Goal: Task Accomplishment & Management: Manage account settings

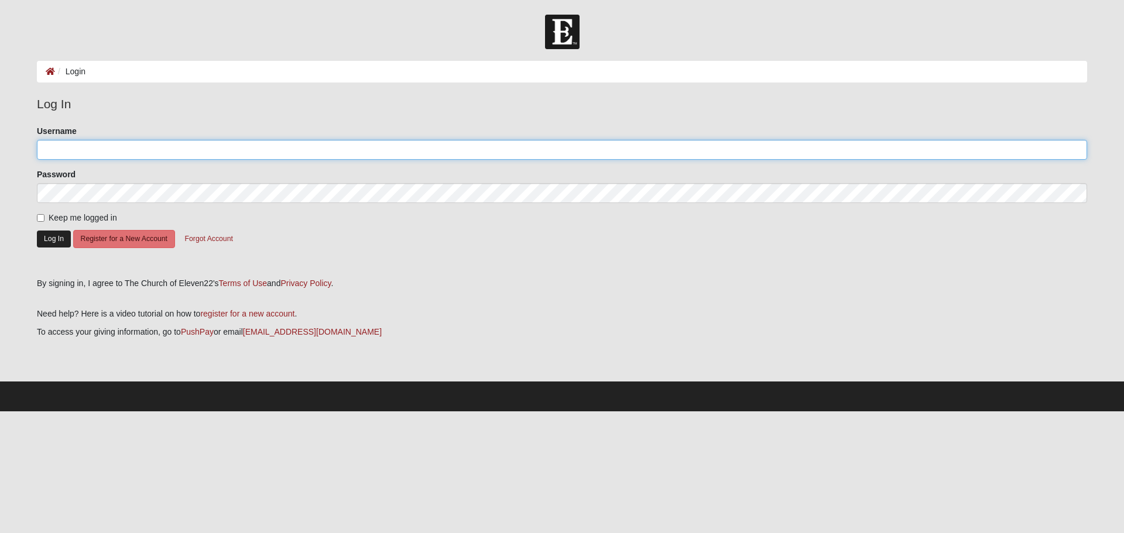
type input "thomasfain"
click at [53, 236] on button "Log In" at bounding box center [54, 239] width 34 height 17
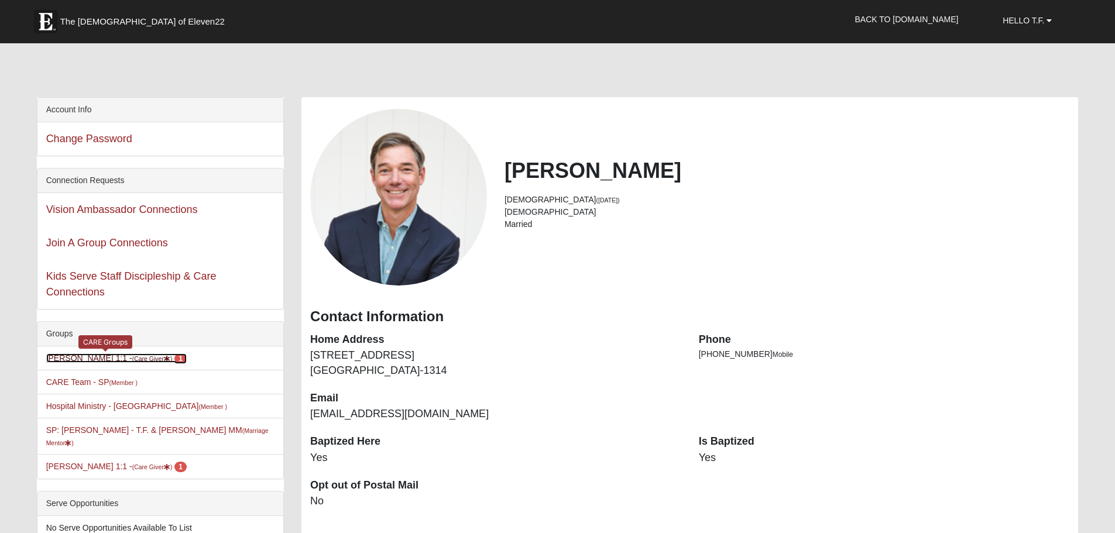
click at [97, 359] on link "TF Jenkins 1:1 - (Care Giver ) 1" at bounding box center [116, 357] width 140 height 9
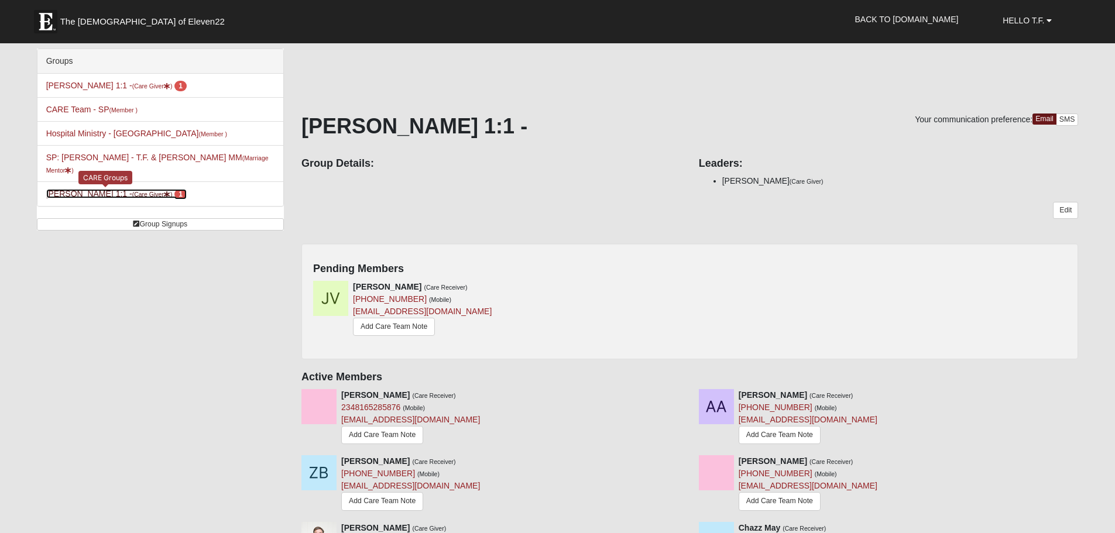
click at [63, 189] on link "TF Jenkins 1:1 - (Care Giver ) 1" at bounding box center [116, 193] width 140 height 9
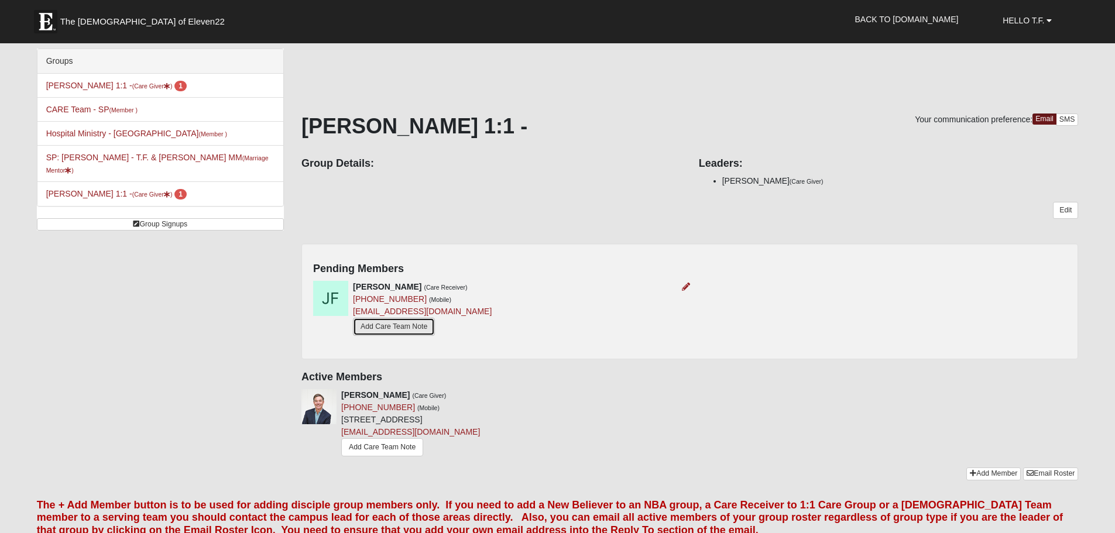
click at [405, 331] on link "Add Care Team Note" at bounding box center [394, 327] width 82 height 18
click at [599, 273] on h4 "Pending Members" at bounding box center [689, 269] width 753 height 13
click at [1068, 213] on link "Edit" at bounding box center [1065, 210] width 25 height 17
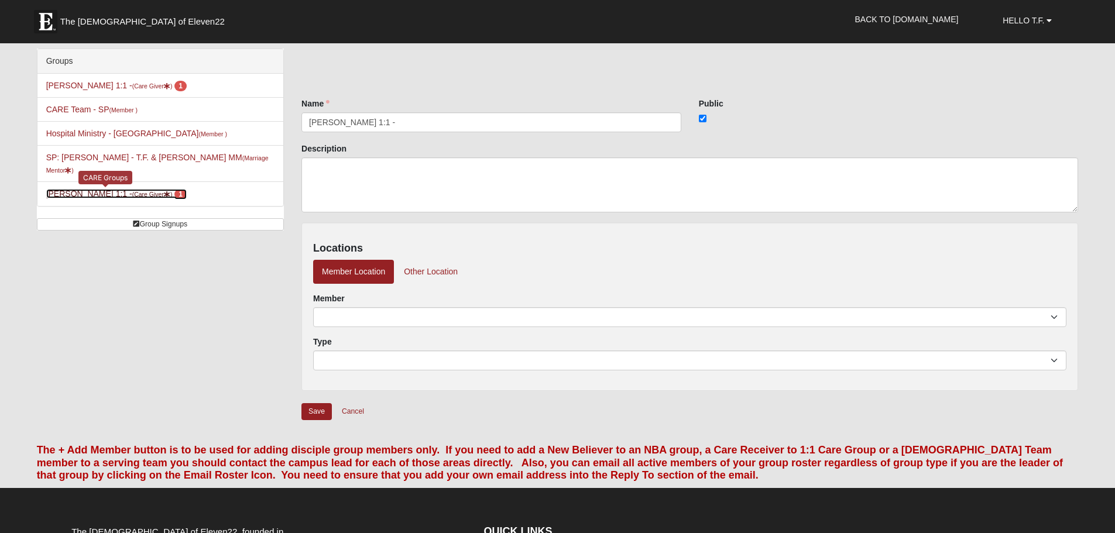
click at [132, 191] on small "(Care Giver )" at bounding box center [152, 194] width 40 height 7
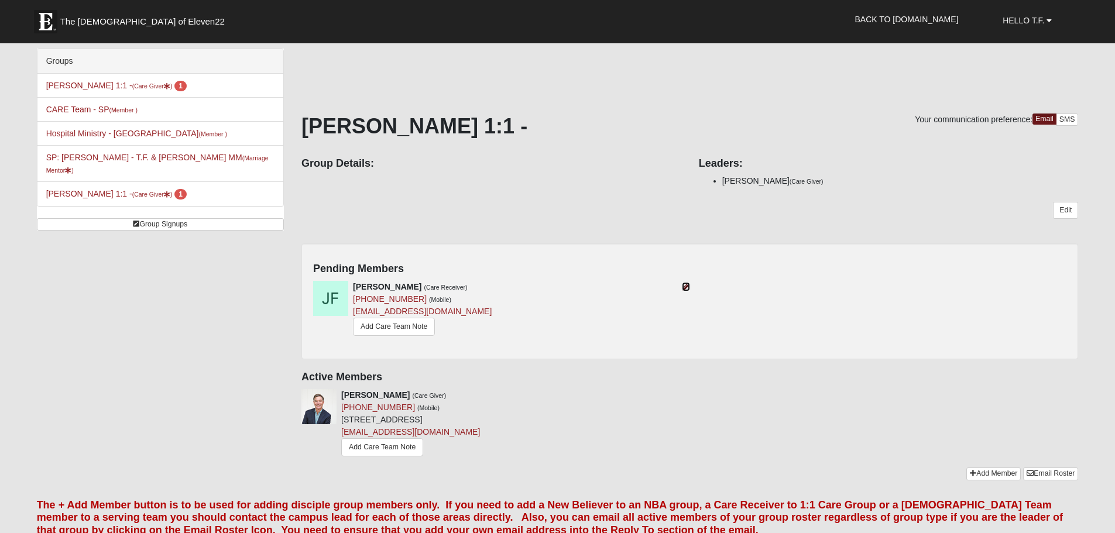
click at [688, 285] on icon at bounding box center [686, 287] width 8 height 8
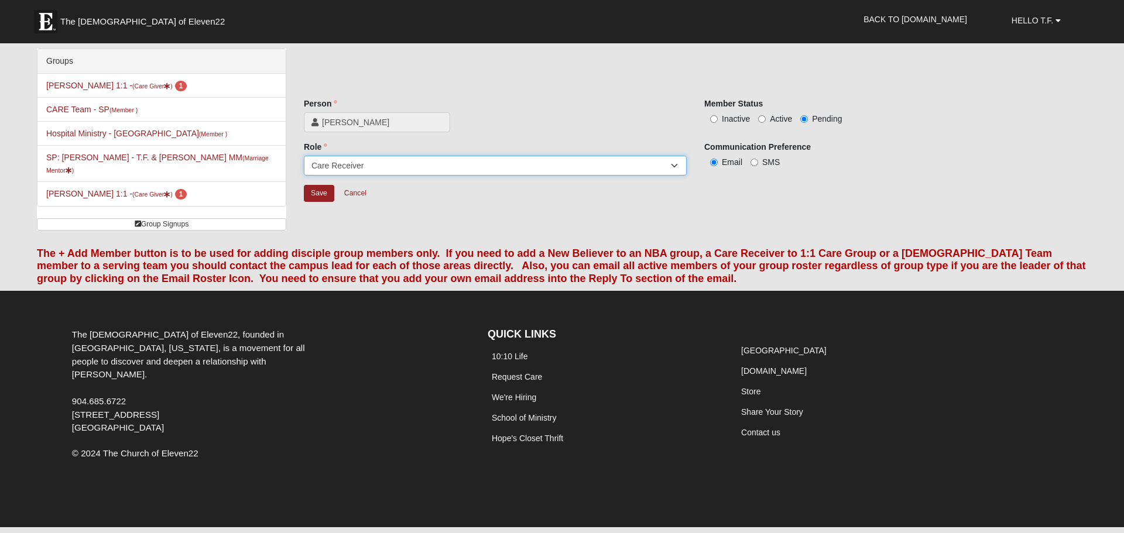
click at [528, 167] on select "Member Leader Care Giver Care Receiver Marriage Mentor Marriage Mentee" at bounding box center [495, 166] width 383 height 20
click at [320, 193] on input "Save" at bounding box center [319, 193] width 30 height 17
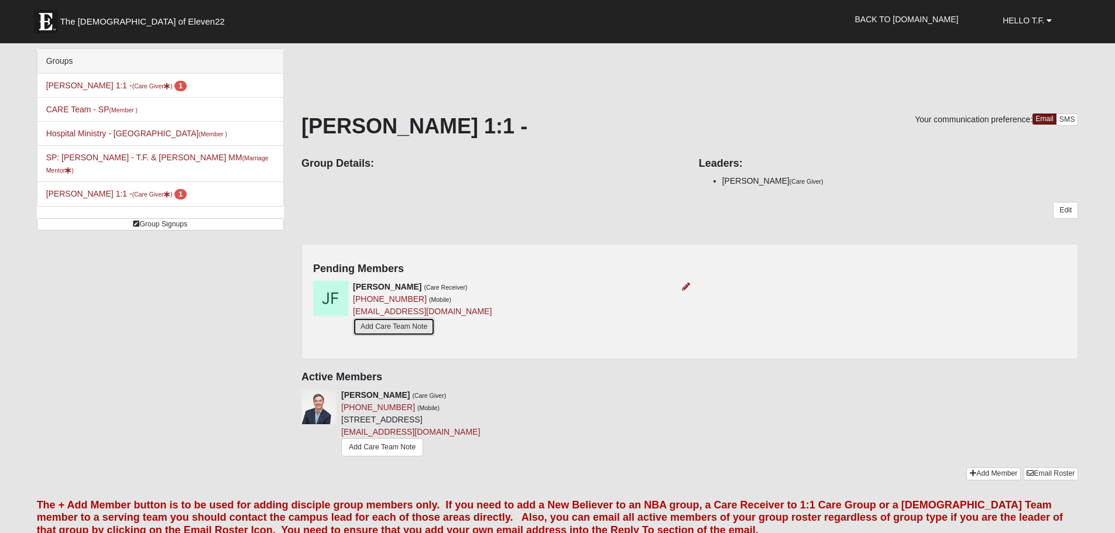
click at [413, 328] on link "Add Care Team Note" at bounding box center [394, 327] width 82 height 18
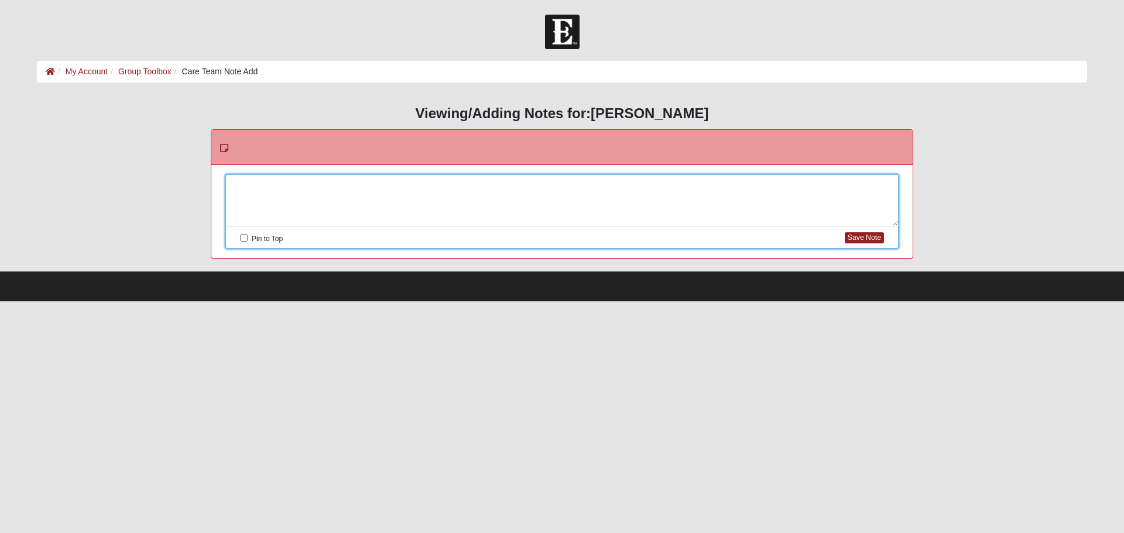
click at [318, 183] on div at bounding box center [562, 201] width 672 height 52
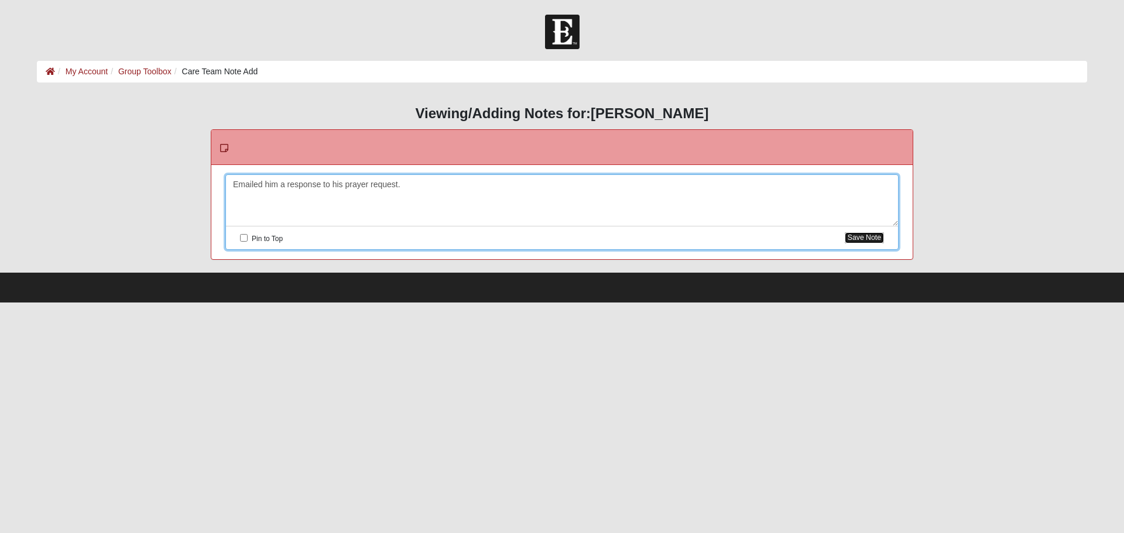
click at [847, 236] on button "Save Note" at bounding box center [864, 237] width 39 height 11
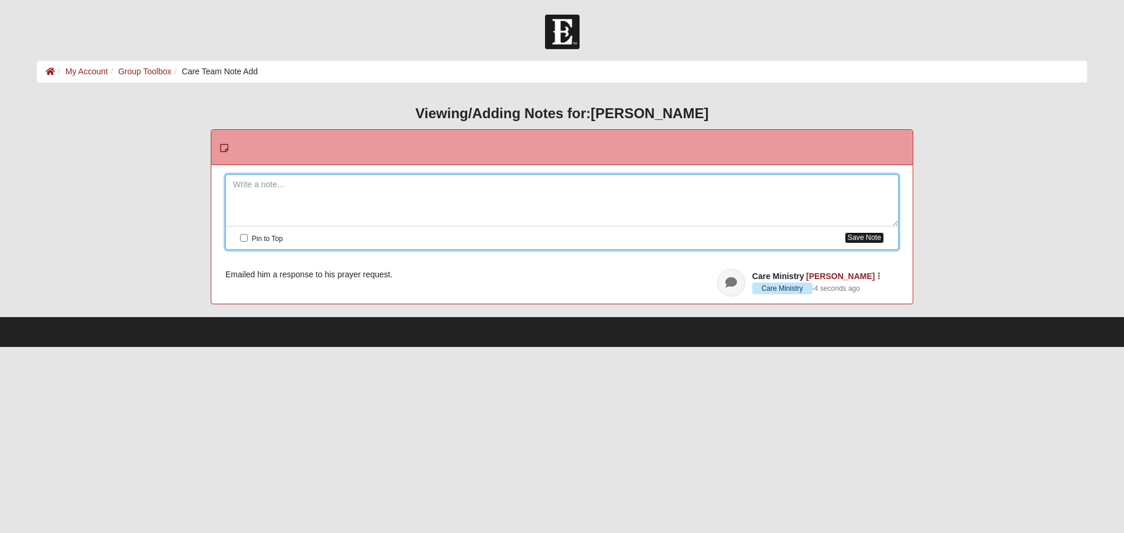
click at [861, 239] on button "Save Note" at bounding box center [864, 237] width 39 height 11
